Goal: Download file/media

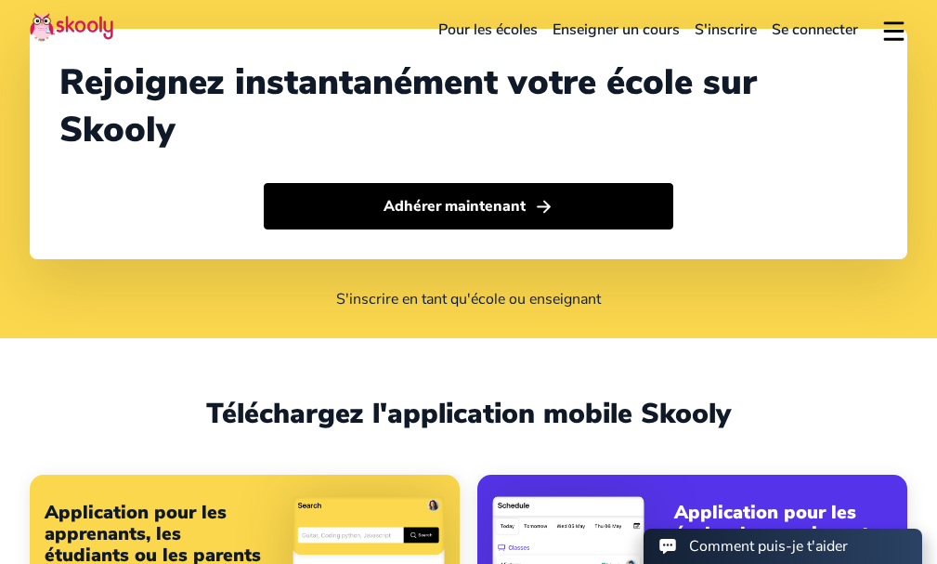
select select "212"
select select "[GEOGRAPHIC_DATA]"
select select "[GEOGRAPHIC_DATA]/[GEOGRAPHIC_DATA]"
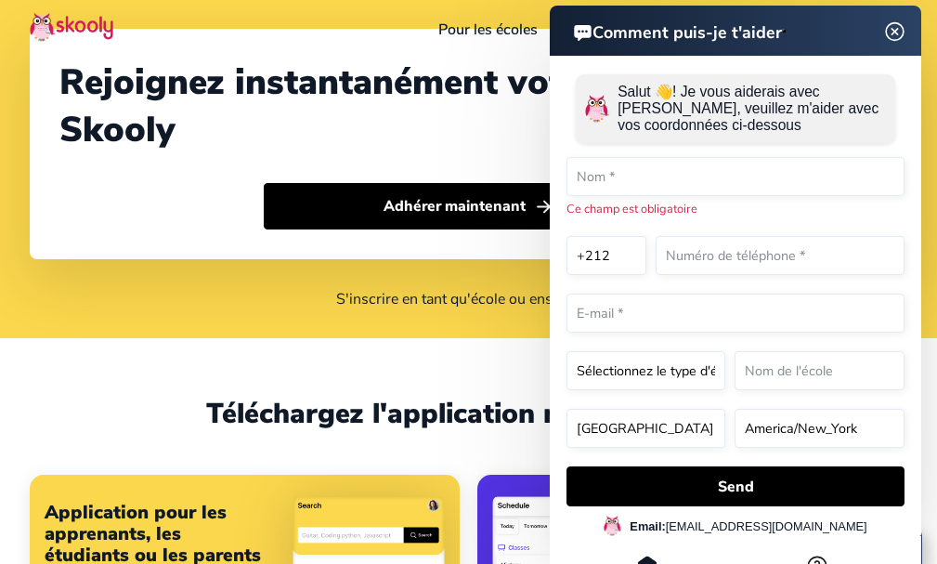
click at [891, 30] on img at bounding box center [895, 31] width 35 height 23
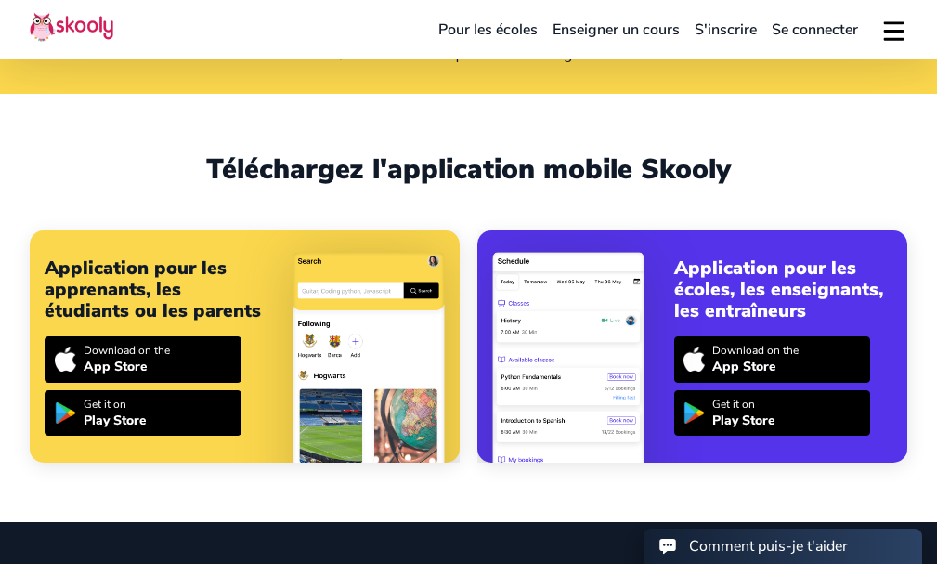
scroll to position [279, 0]
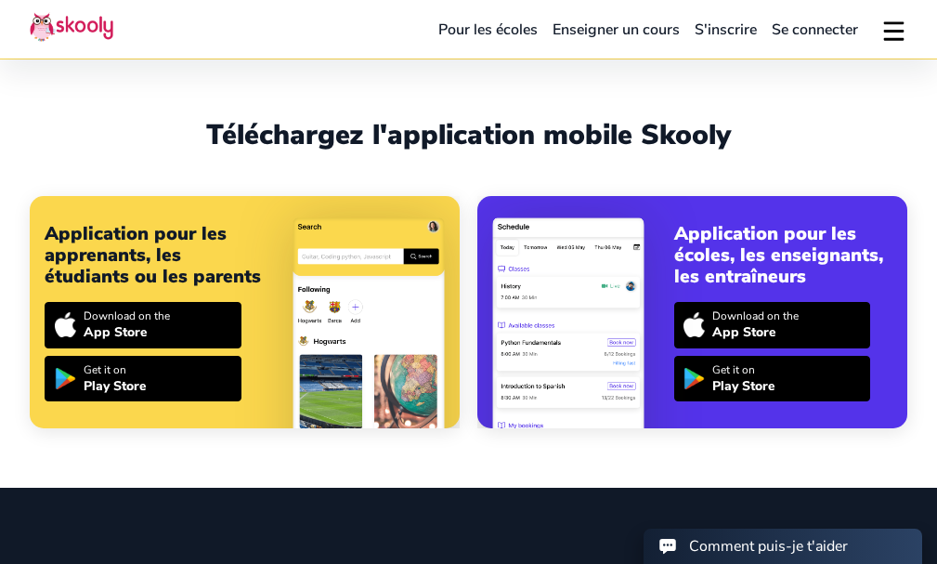
click at [122, 374] on div "Get it on" at bounding box center [115, 369] width 62 height 15
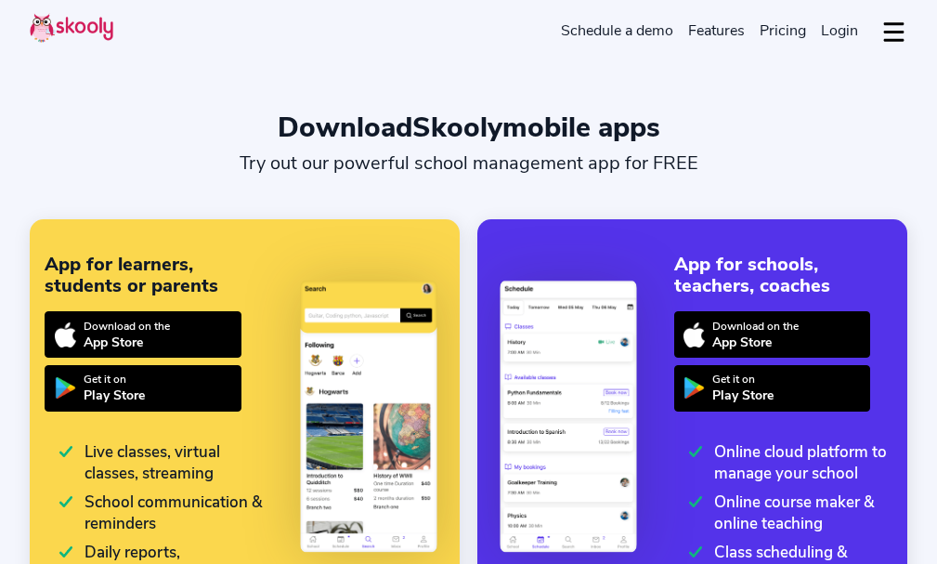
select select "en"
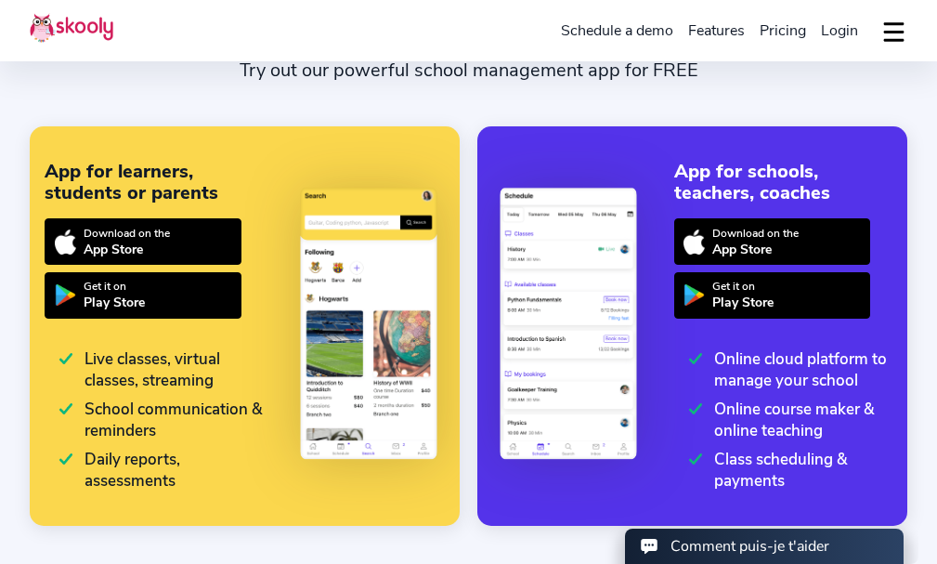
select select "212"
select select "[GEOGRAPHIC_DATA]"
select select "[GEOGRAPHIC_DATA]/[GEOGRAPHIC_DATA]"
click at [744, 245] on div "App Store" at bounding box center [755, 250] width 86 height 18
